Goal: Task Accomplishment & Management: Use online tool/utility

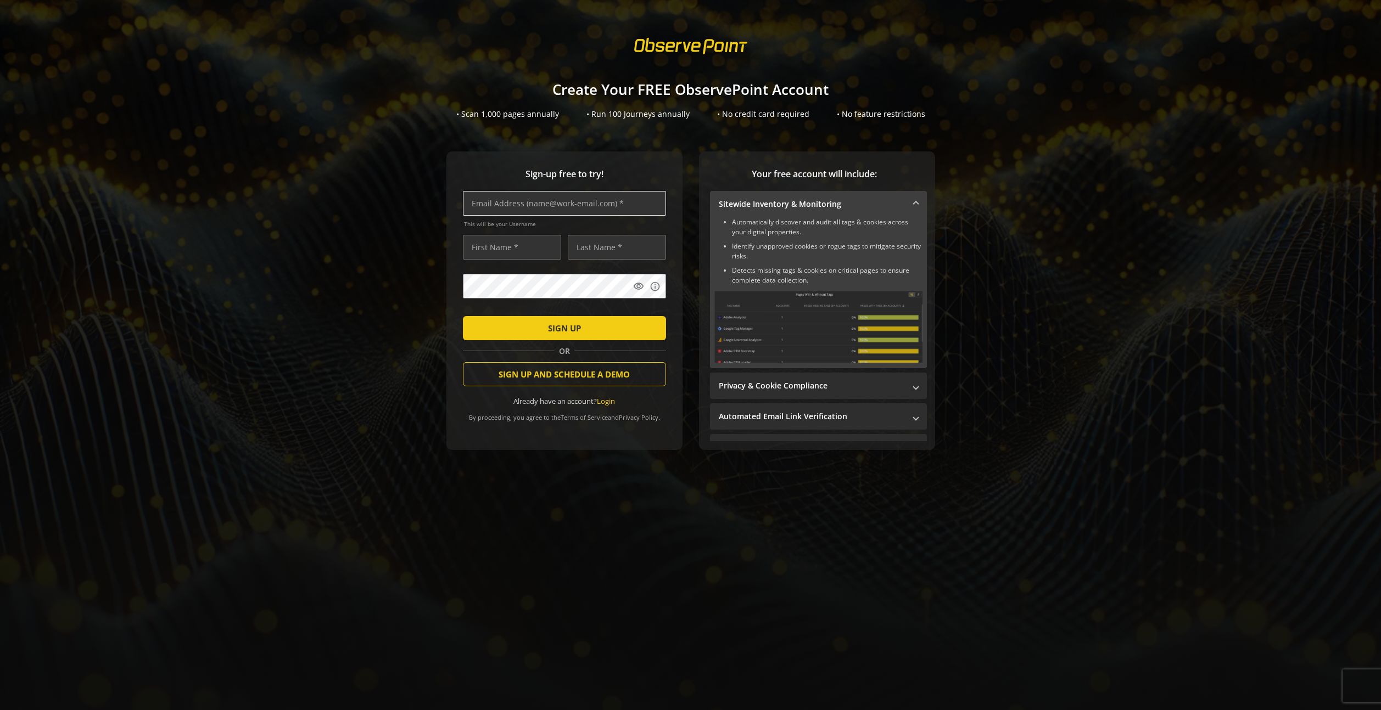
click at [551, 209] on input "text" at bounding box center [564, 203] width 203 height 25
click at [527, 210] on input "text" at bounding box center [564, 203] width 203 height 25
type input "[EMAIL_ADDRESS][DOMAIN_NAME]"
type input "[PERSON_NAME]"
drag, startPoint x: 585, startPoint y: 250, endPoint x: 557, endPoint y: 250, distance: 27.5
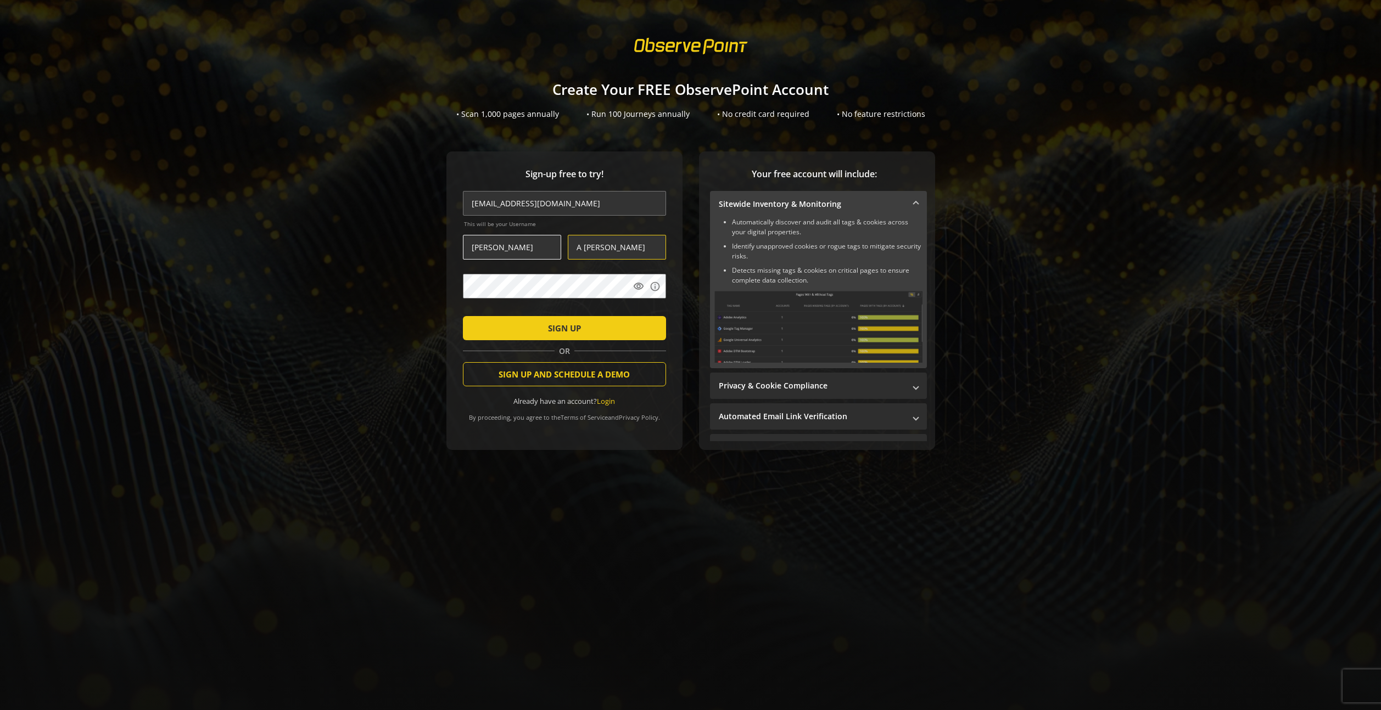
click at [557, 250] on div "[PERSON_NAME]" at bounding box center [564, 247] width 203 height 25
type input "[PERSON_NAME]"
click at [596, 336] on span "submit" at bounding box center [564, 328] width 203 height 26
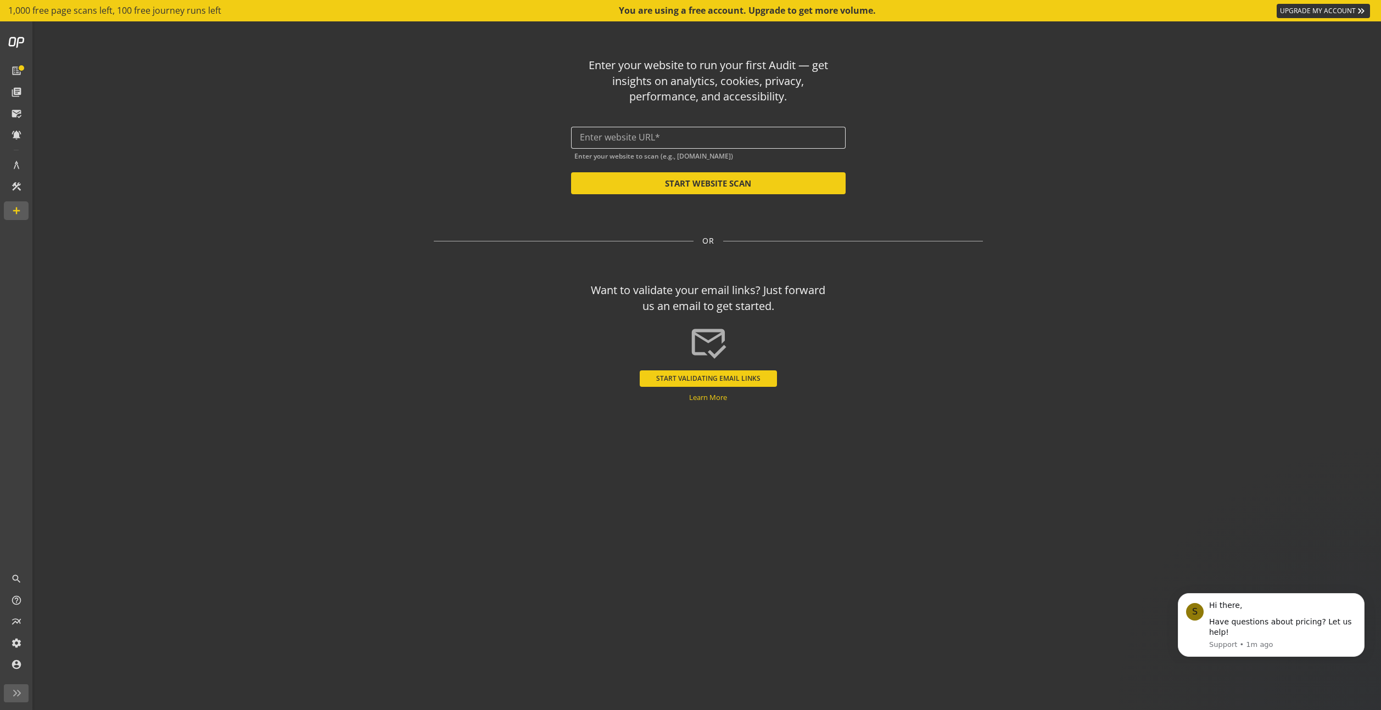
click at [629, 139] on input "text" at bounding box center [708, 137] width 257 height 10
paste input "[URL][DOMAIN_NAME]"
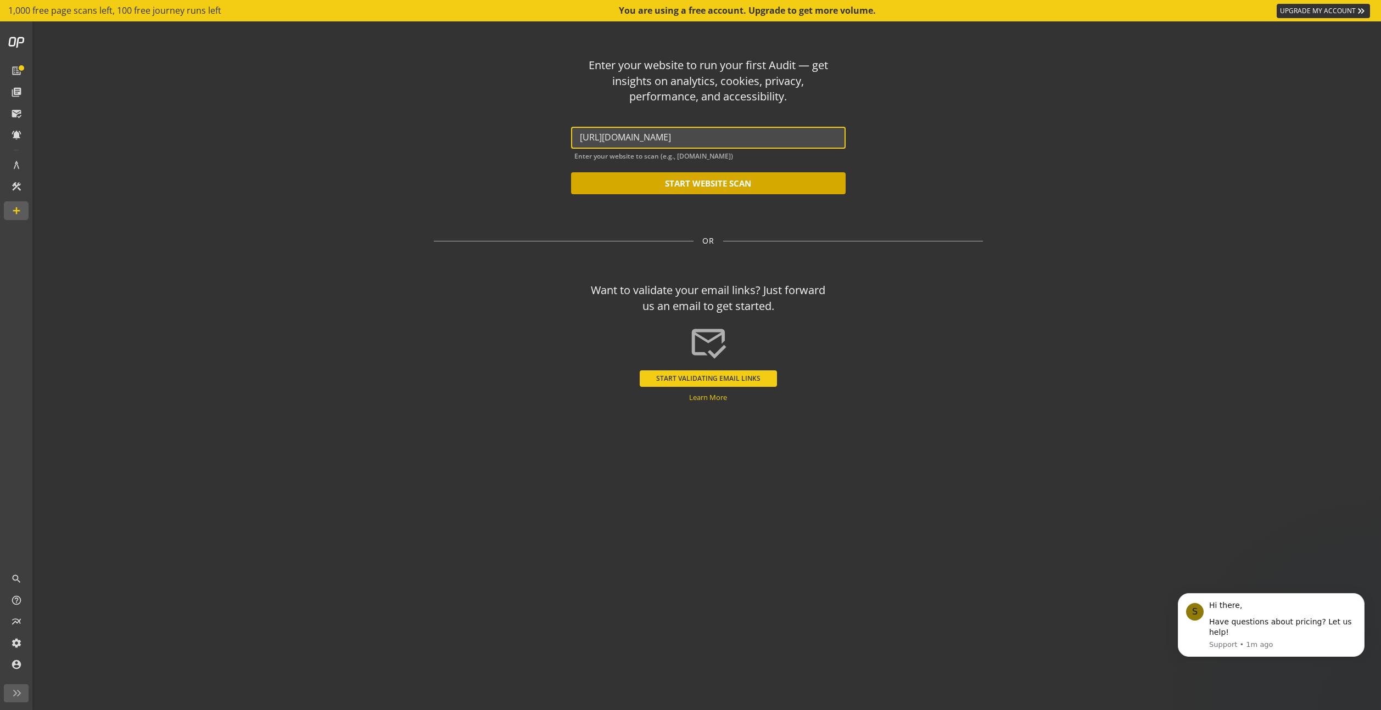
type input "[URL][DOMAIN_NAME]"
click at [778, 189] on button "START WEBSITE SCAN" at bounding box center [708, 183] width 275 height 22
click at [711, 186] on button "START WEBSITE SCAN" at bounding box center [708, 183] width 275 height 22
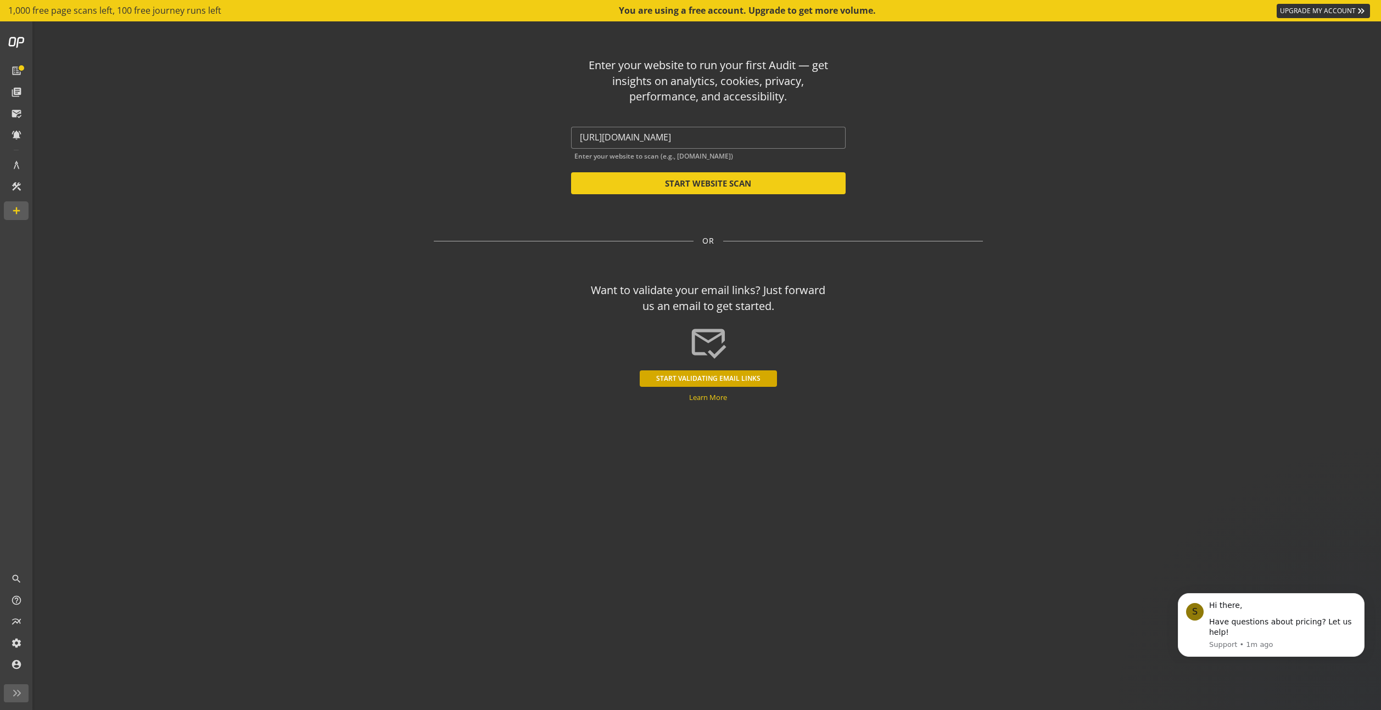
click at [698, 382] on button "START VALIDATING EMAIL LINKS" at bounding box center [708, 379] width 137 height 16
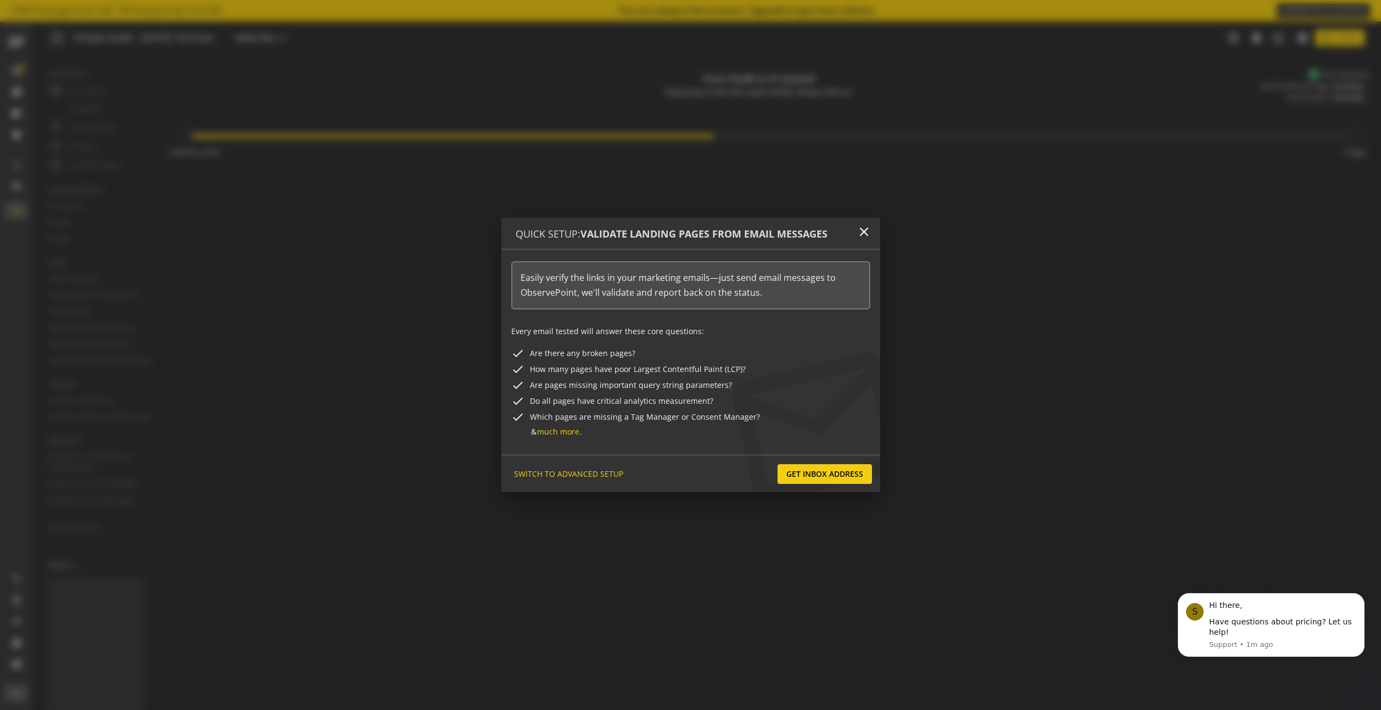
type textarea "Notes can include: -a description of what this audit is validating -changes in …"
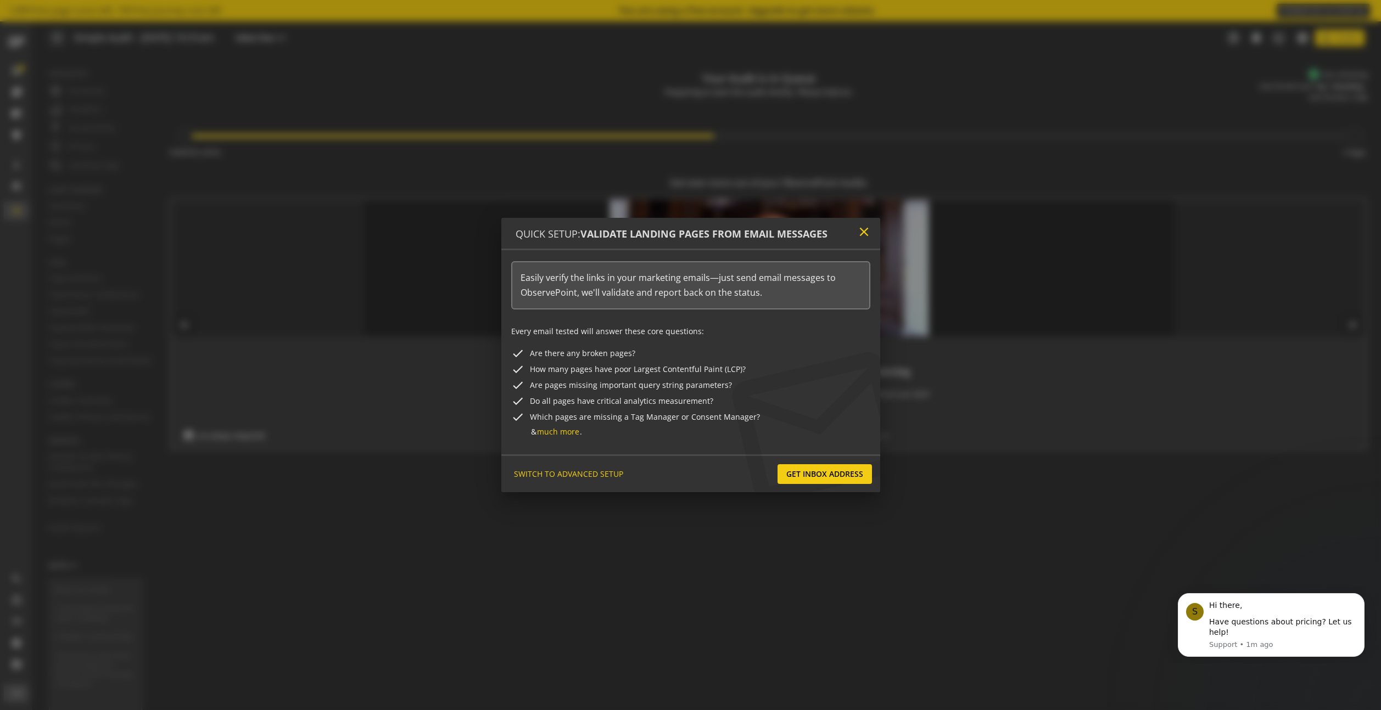
click at [860, 232] on mat-icon "close" at bounding box center [864, 232] width 15 height 15
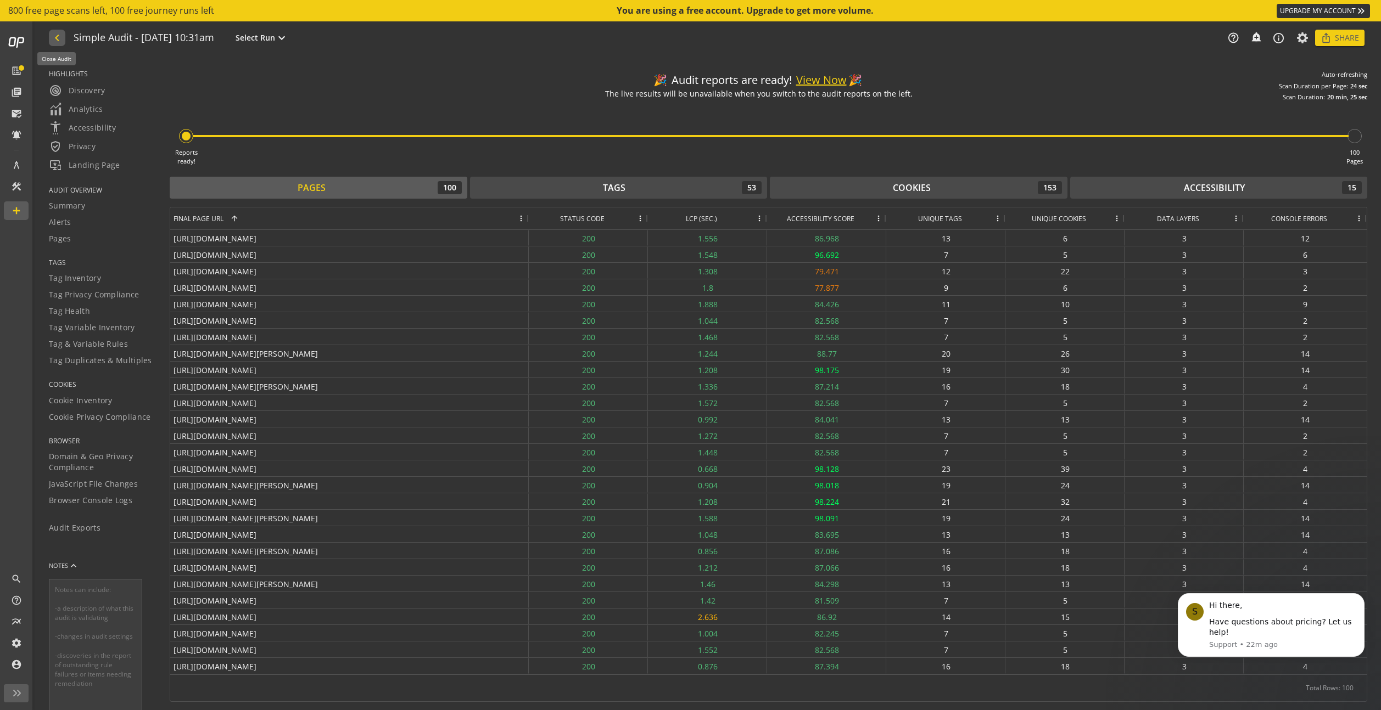
click at [59, 34] on mat-icon "navigate_before" at bounding box center [57, 37] width 12 height 13
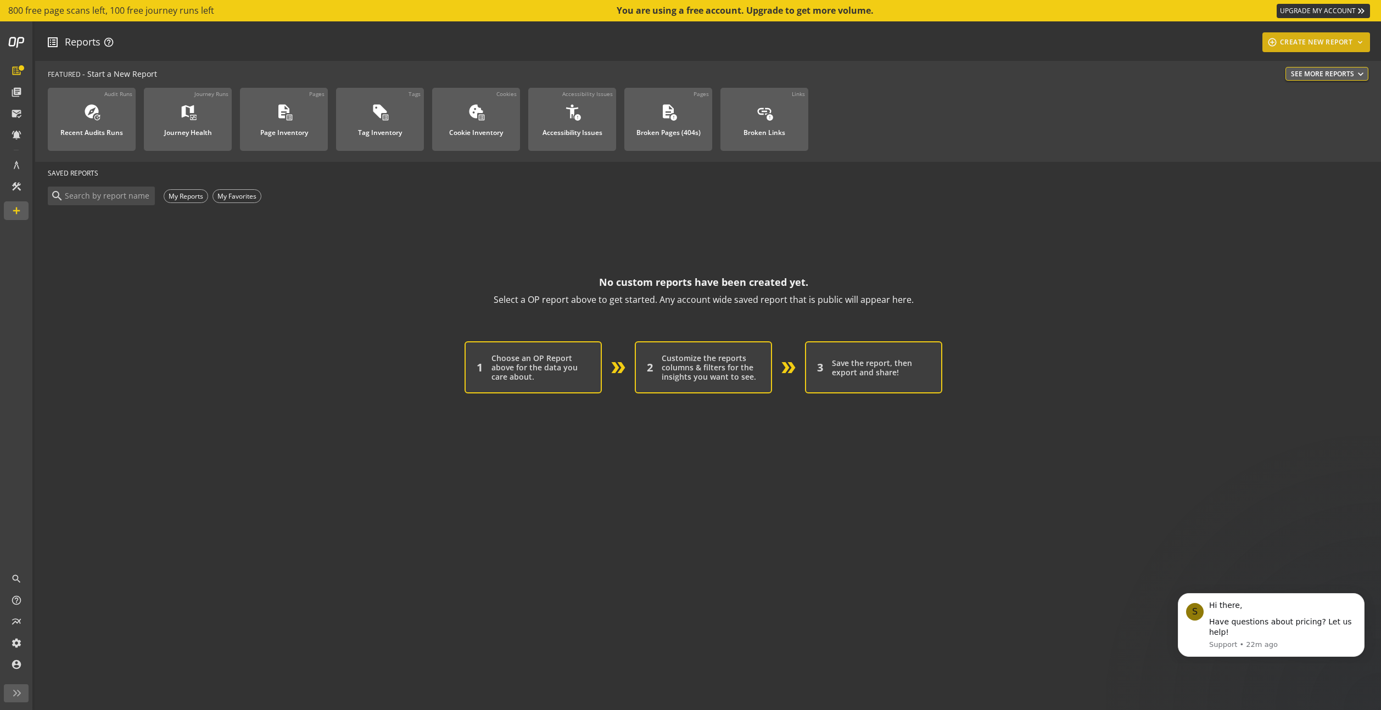
click at [1274, 48] on div "add_circle_outline CREATE NEW REPORT keyboard_arrow_down" at bounding box center [1316, 42] width 99 height 20
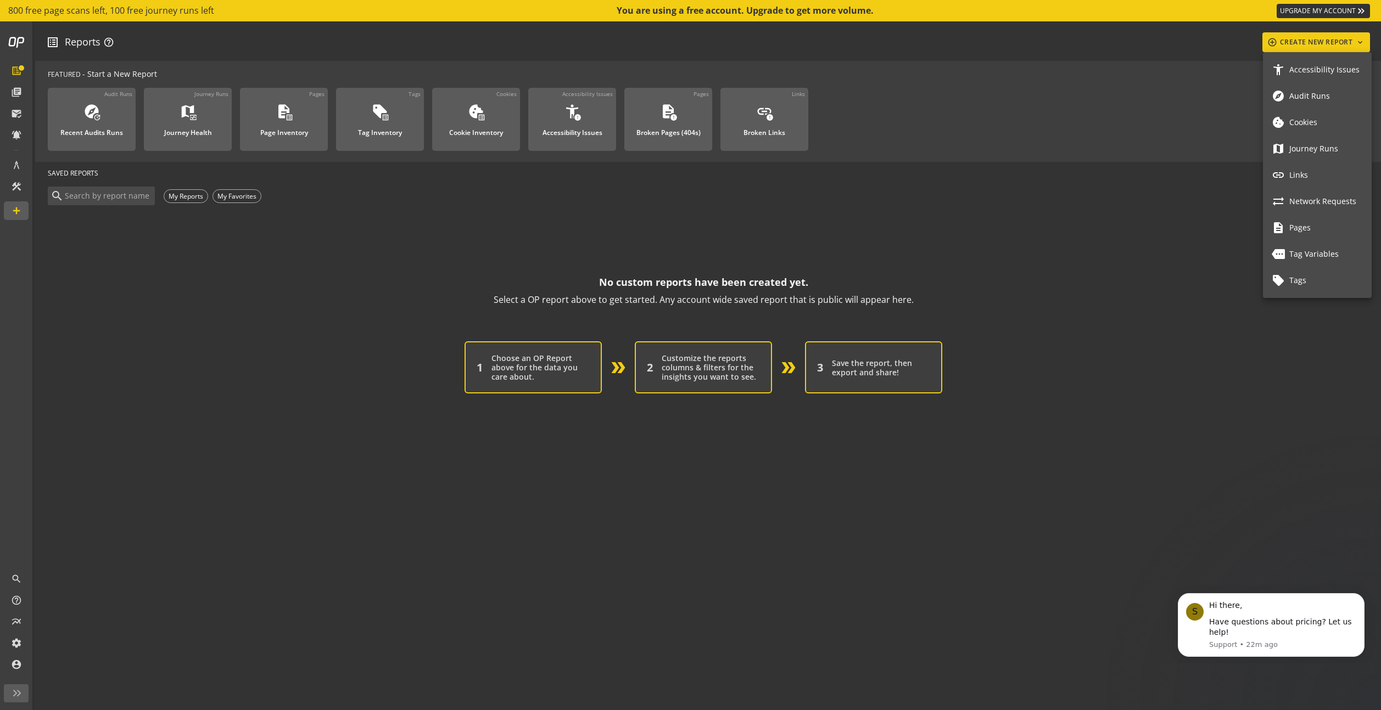
click at [1181, 239] on div at bounding box center [690, 355] width 1381 height 710
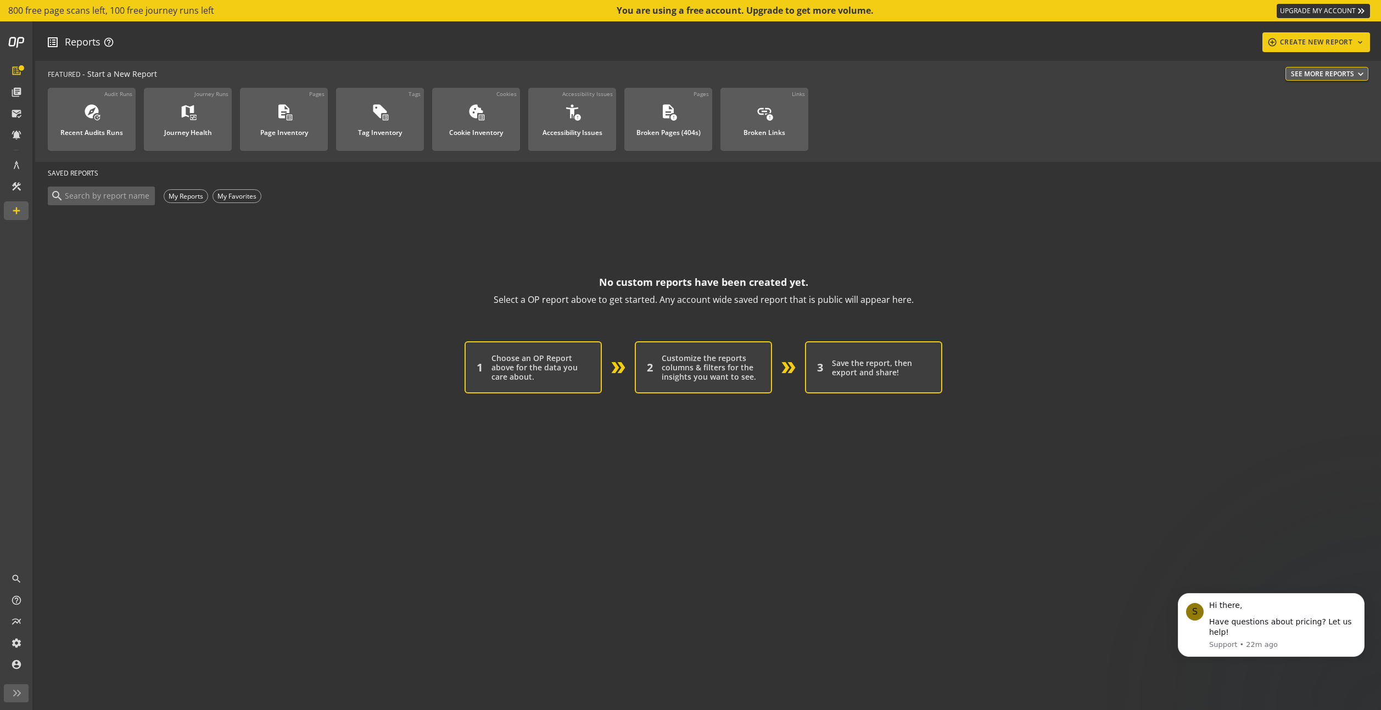
click at [135, 199] on input at bounding box center [108, 196] width 88 height 12
click at [374, 305] on div "No custom reports have been created yet. Select a OP report above to get starte…" at bounding box center [703, 290] width 1311 height 35
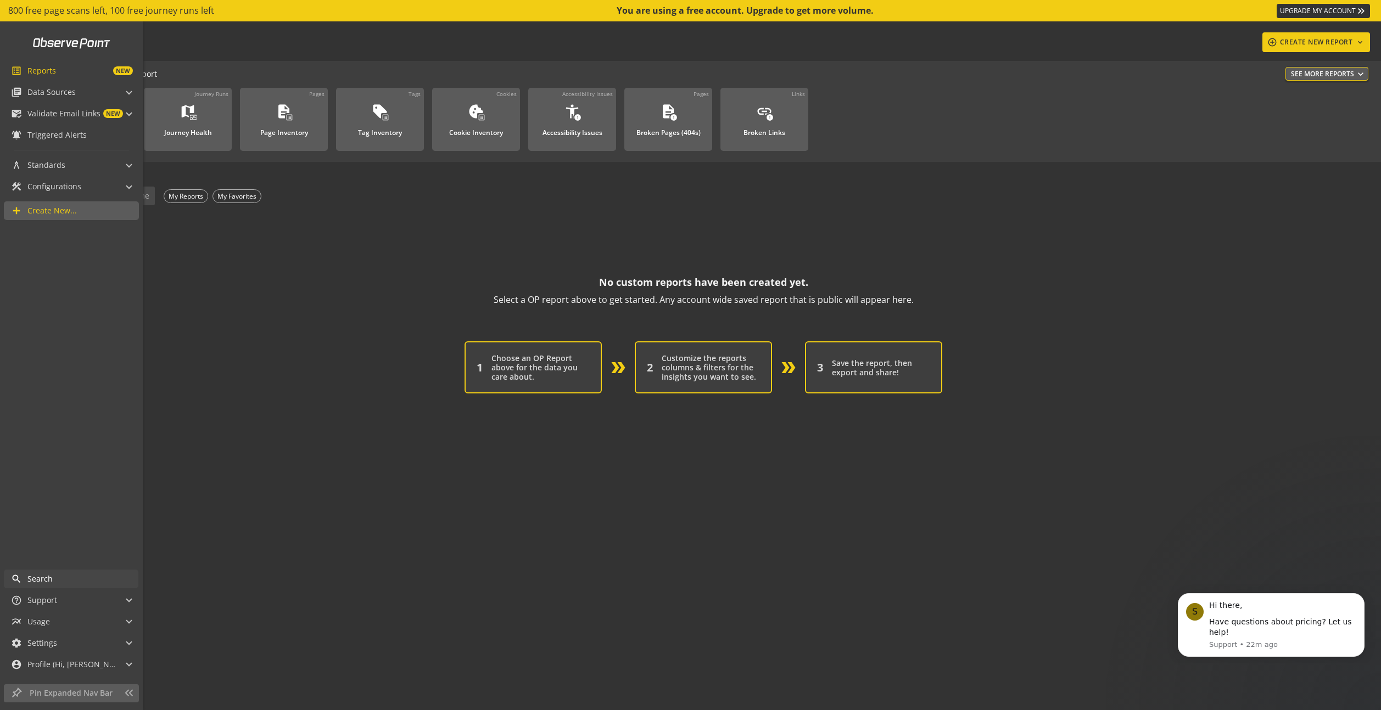
click at [41, 579] on span "Search" at bounding box center [39, 579] width 25 height 11
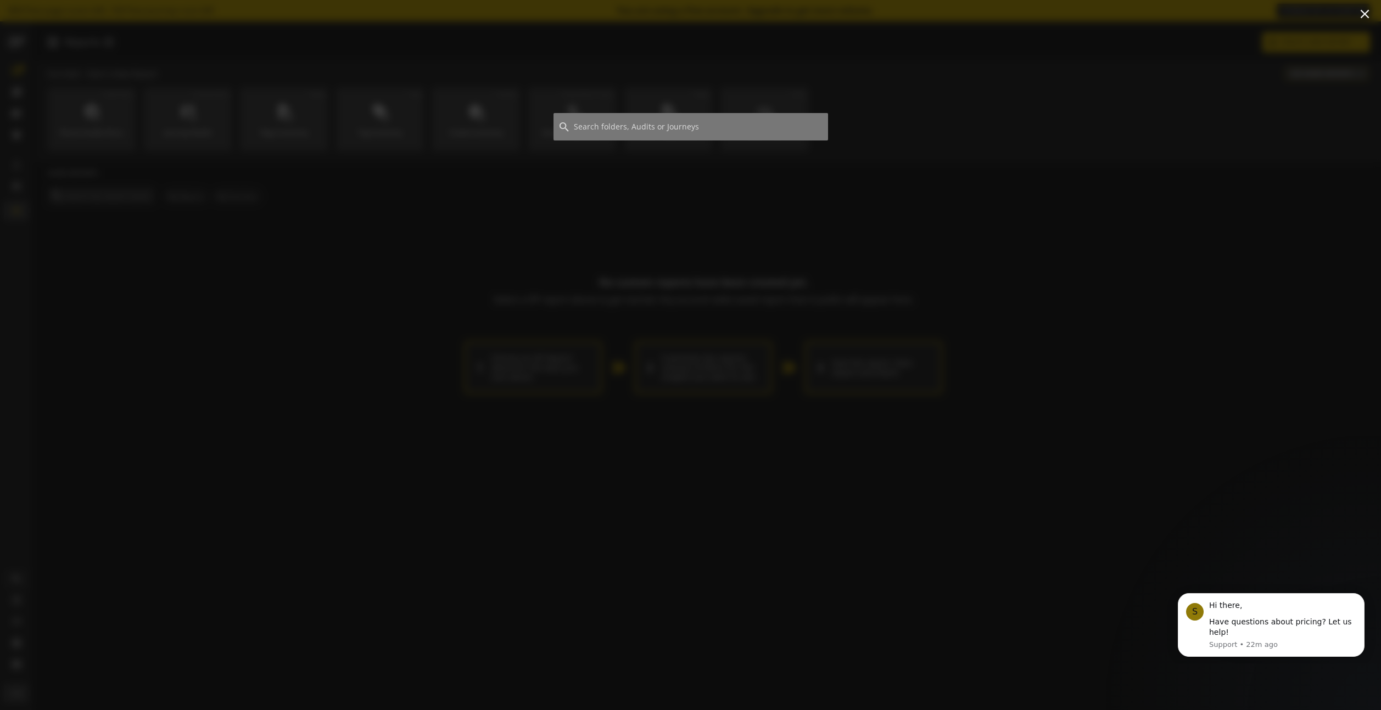
click at [570, 276] on div at bounding box center [690, 371] width 1381 height 680
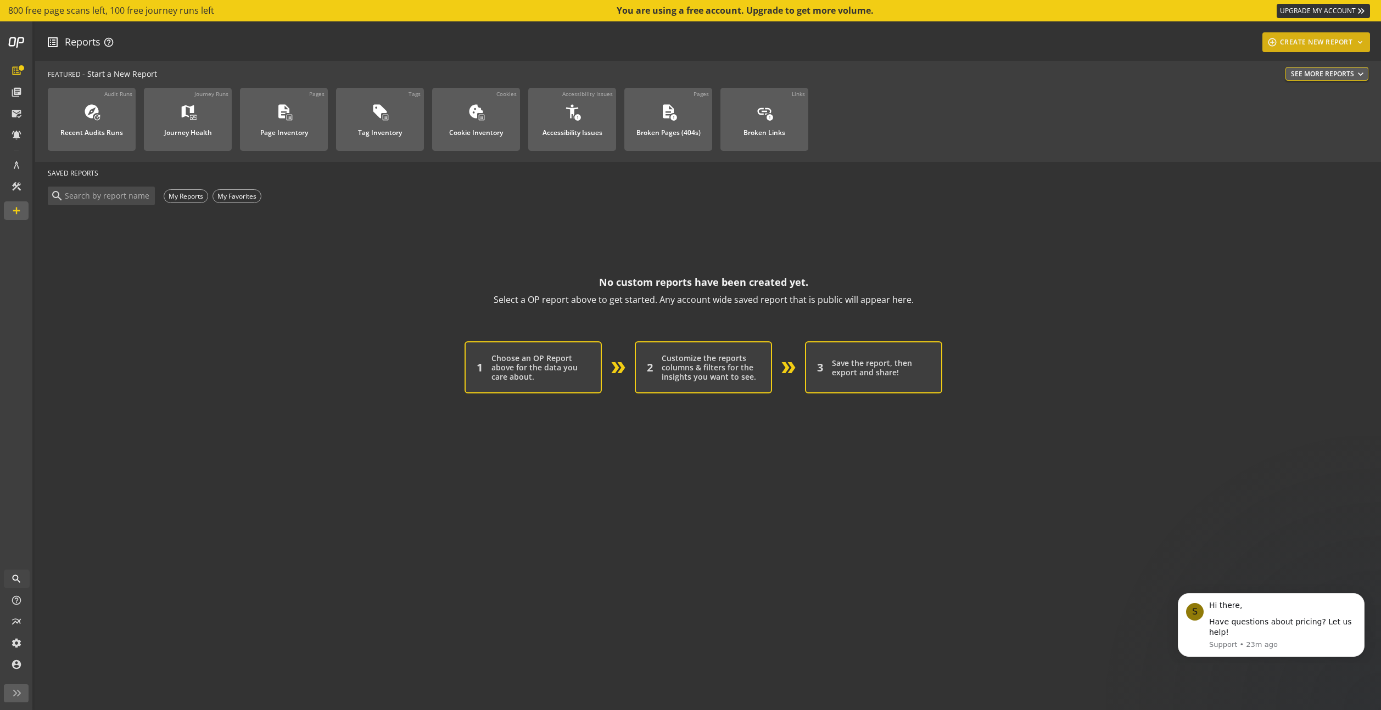
click at [1353, 41] on div "add_circle_outline CREATE NEW REPORT keyboard_arrow_down" at bounding box center [1316, 42] width 99 height 20
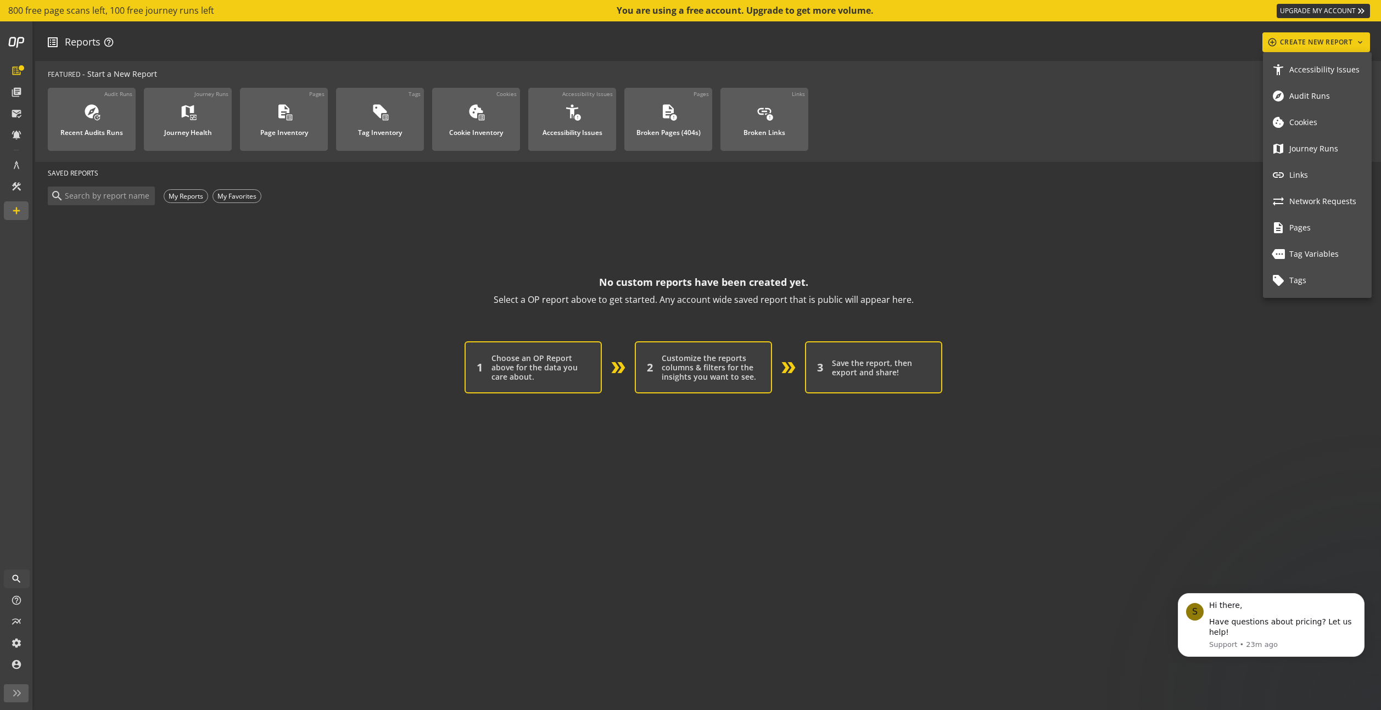
click at [1296, 226] on span "Pages" at bounding box center [1326, 227] width 74 height 9
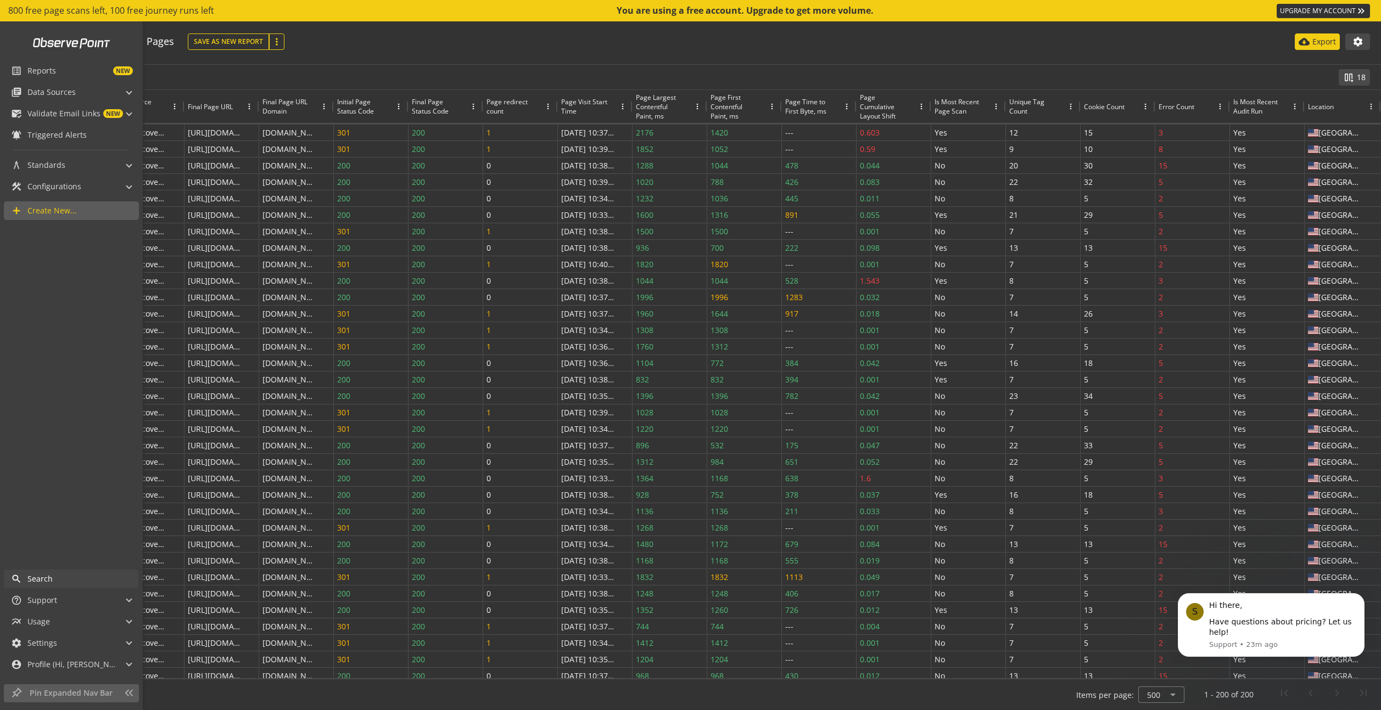
click at [20, 46] on div at bounding box center [71, 42] width 143 height 21
click at [60, 42] on link at bounding box center [71, 42] width 91 height 21
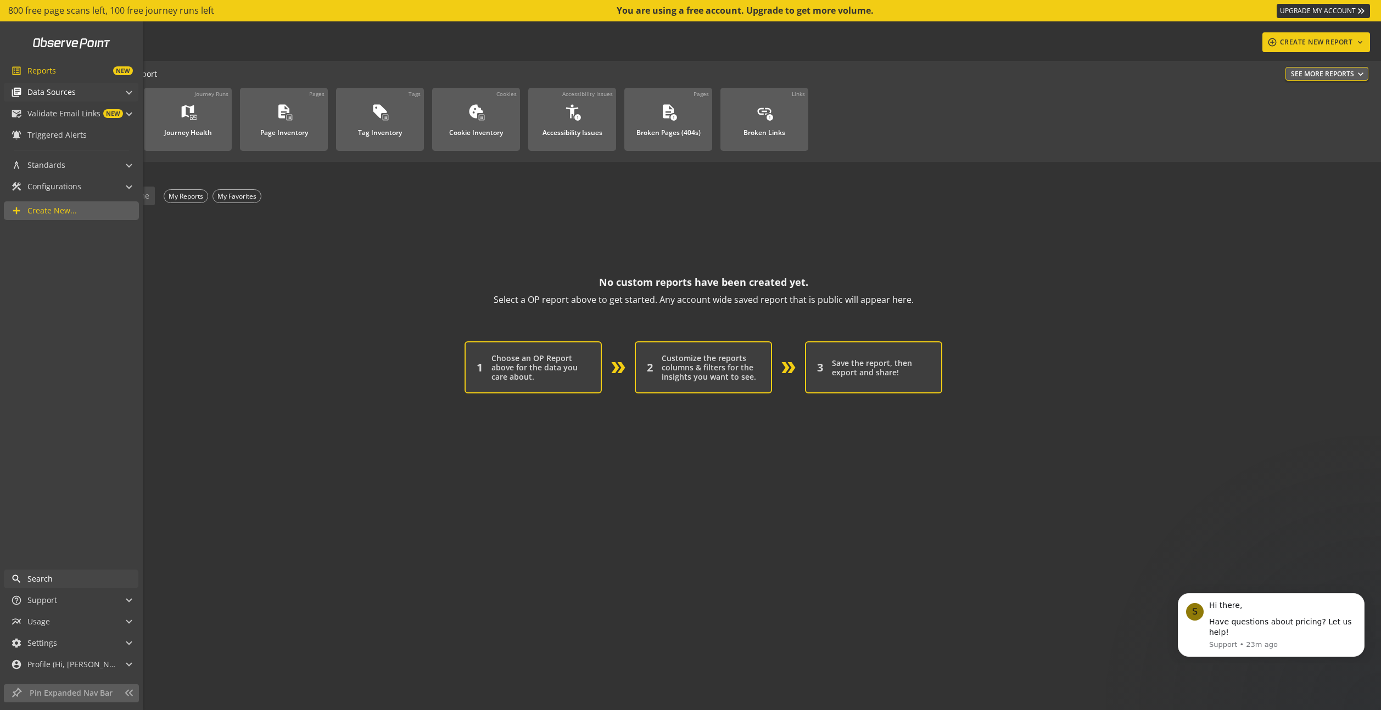
click at [128, 92] on span at bounding box center [129, 91] width 4 height 12
click at [128, 92] on span at bounding box center [129, 94] width 4 height 12
